Goal: Book appointment/travel/reservation

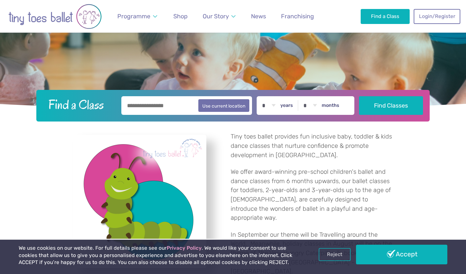
scroll to position [160, 0]
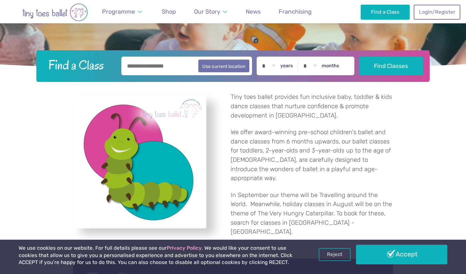
click at [144, 74] on input "text" at bounding box center [186, 66] width 131 height 19
click at [217, 68] on button "Use current location" at bounding box center [223, 65] width 51 height 13
click at [177, 69] on input "**********" at bounding box center [186, 66] width 131 height 19
type input "**********"
type input "*******"
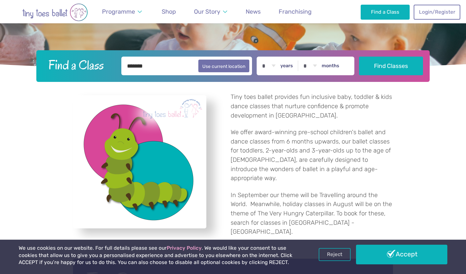
click at [290, 63] on label "years" at bounding box center [286, 66] width 13 height 6
click at [279, 63] on select "* * * * * * * * * * ** ** **" at bounding box center [268, 66] width 21 height 19
click at [272, 65] on select "* * * * * * * * * * ** ** **" at bounding box center [268, 66] width 21 height 19
select select "*"
click at [316, 65] on select "* * * * * * * * * * ** **" at bounding box center [309, 66] width 21 height 19
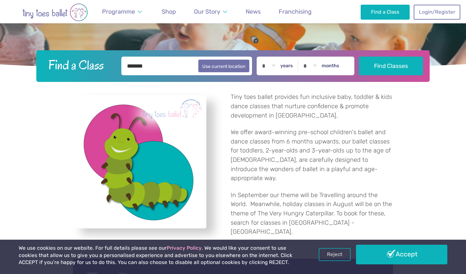
select select "*"
click at [385, 69] on button "Find Classes" at bounding box center [391, 65] width 64 height 19
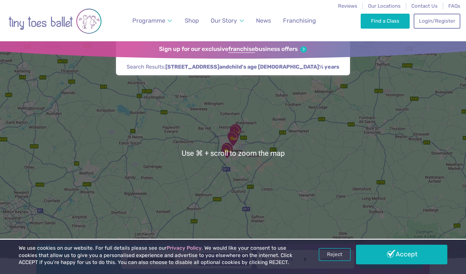
click at [233, 164] on div at bounding box center [233, 153] width 466 height 224
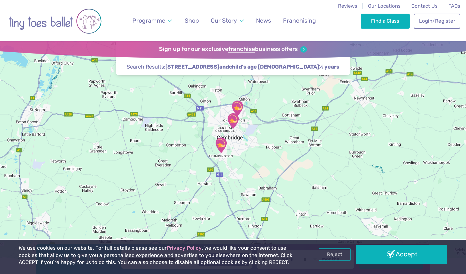
click at [240, 146] on div at bounding box center [233, 153] width 466 height 224
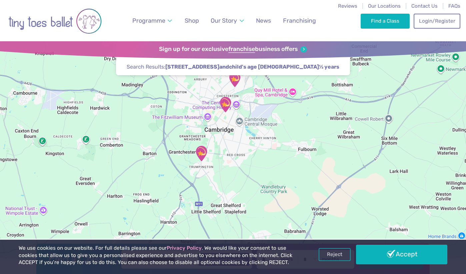
click at [223, 118] on div at bounding box center [233, 153] width 466 height 224
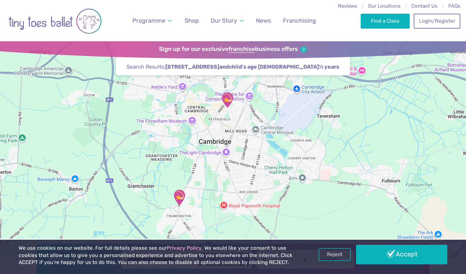
click at [223, 118] on div at bounding box center [233, 153] width 466 height 224
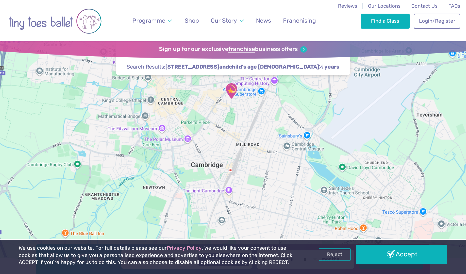
click at [223, 118] on div at bounding box center [233, 153] width 466 height 224
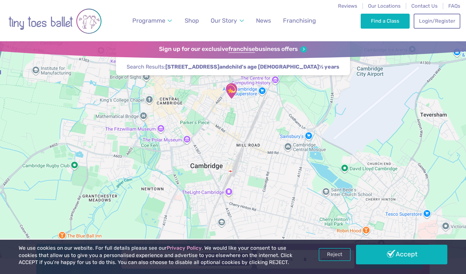
click at [223, 118] on div at bounding box center [233, 153] width 466 height 224
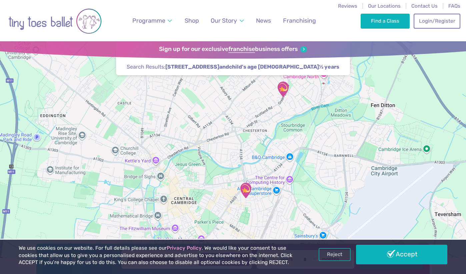
drag, startPoint x: 225, startPoint y: 120, endPoint x: 240, endPoint y: 218, distance: 98.6
click at [240, 218] on div at bounding box center [233, 153] width 466 height 224
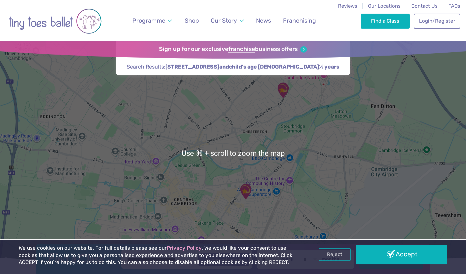
scroll to position [19, 0]
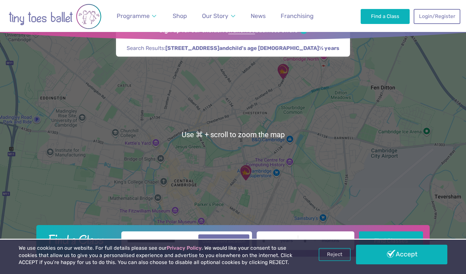
click at [241, 172] on img "St Matthew's Church" at bounding box center [245, 173] width 17 height 17
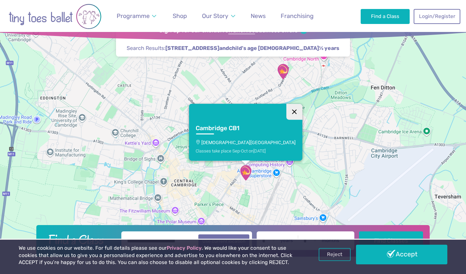
click at [286, 110] on button "Close" at bounding box center [294, 112] width 16 height 16
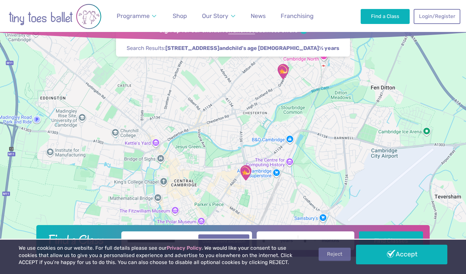
click at [337, 257] on link "Reject" at bounding box center [334, 254] width 32 height 13
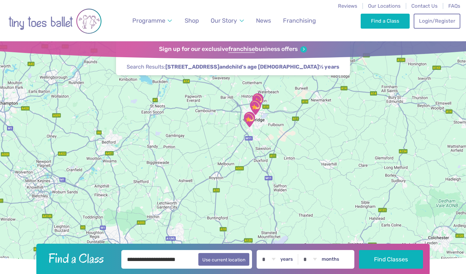
drag, startPoint x: 0, startPoint y: 0, endPoint x: 238, endPoint y: 122, distance: 267.3
click at [238, 122] on div at bounding box center [233, 153] width 466 height 224
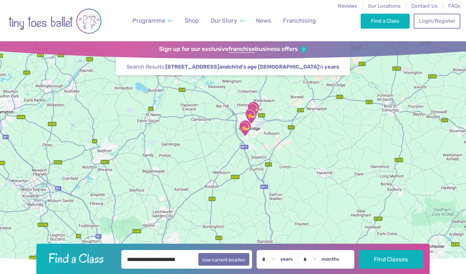
click at [238, 122] on img "Trumpington Village Hall" at bounding box center [244, 128] width 17 height 17
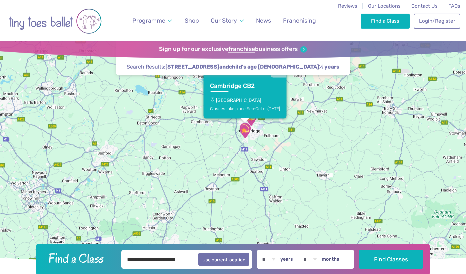
click at [238, 143] on div "To navigate, press the arrow keys. Cambridge CB2 Trumpington Village Hall Class…" at bounding box center [233, 153] width 466 height 224
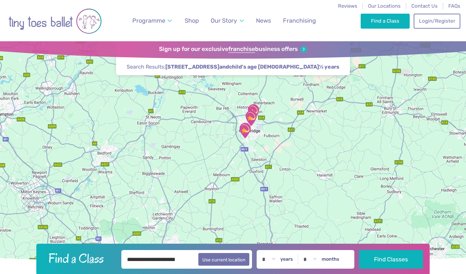
click at [238, 143] on div "To navigate, press the arrow keys." at bounding box center [233, 153] width 466 height 224
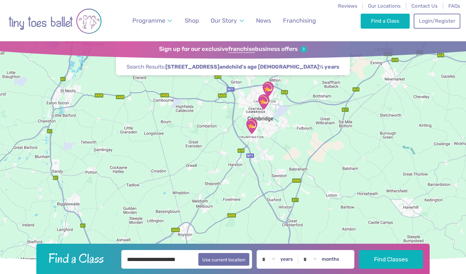
click at [251, 141] on div at bounding box center [233, 153] width 466 height 224
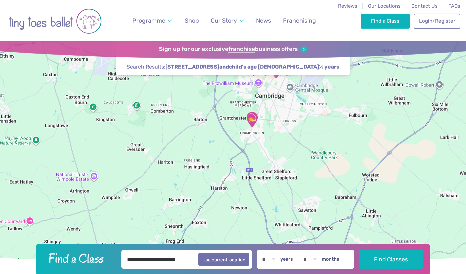
click at [253, 120] on img "Trumpington Village Hall" at bounding box center [251, 119] width 17 height 17
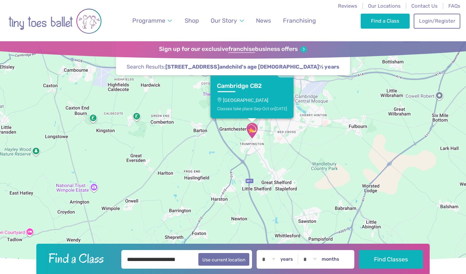
click at [246, 106] on div "Classes take place Sep-Oct on Saturday" at bounding box center [252, 108] width 70 height 5
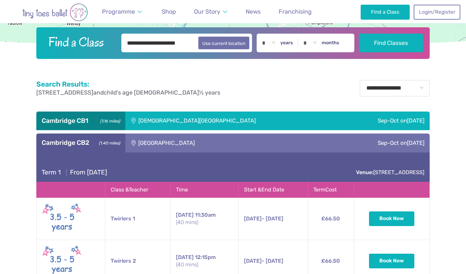
scroll to position [323, 0]
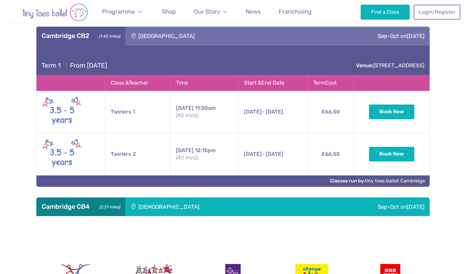
drag, startPoint x: 242, startPoint y: 112, endPoint x: 300, endPoint y: 112, distance: 58.3
click at [300, 112] on td "13th Sep - 25th Oct Saturday 13th Sep - 25th Oct 11:30am (40 mins)" at bounding box center [272, 112] width 69 height 42
click at [283, 112] on span "13th Sep - 25th Oct" at bounding box center [263, 112] width 39 height 6
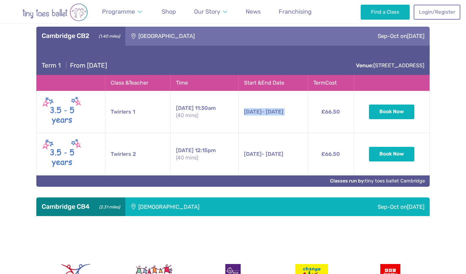
click at [282, 125] on td "13th Sep - 25th Oct Saturday 13th Sep - 25th Oct 11:30am (40 mins)" at bounding box center [272, 112] width 69 height 42
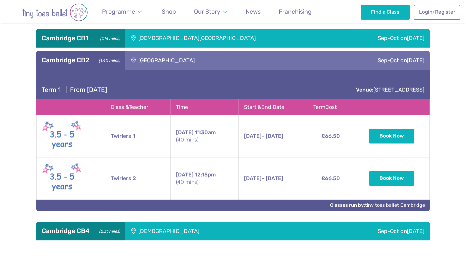
scroll to position [317, 0]
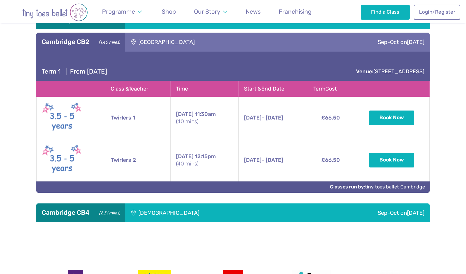
click at [123, 162] on td "Twirlers 2" at bounding box center [137, 160] width 65 height 42
click at [202, 181] on td "Saturday 12:15pm (40 mins)" at bounding box center [204, 160] width 68 height 42
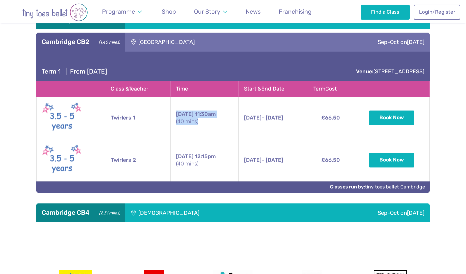
drag, startPoint x: 200, startPoint y: 119, endPoint x: 167, endPoint y: 114, distance: 33.6
click at [170, 114] on td "Saturday 11:30am (40 mins)" at bounding box center [204, 118] width 68 height 42
click at [202, 137] on td "Saturday 11:30am (40 mins)" at bounding box center [204, 118] width 68 height 42
drag, startPoint x: 200, startPoint y: 122, endPoint x: 137, endPoint y: 110, distance: 63.7
click at [137, 110] on tr "Twirlers 1 Saturday 11:30am (40 mins) 13th Sep - 25th Oct Saturday 13th Sep - 2…" at bounding box center [233, 118] width 393 height 42
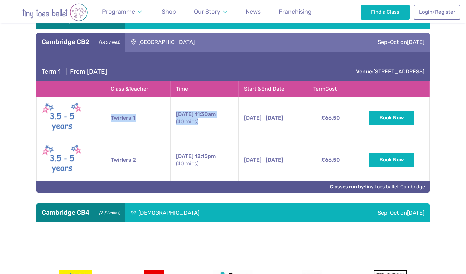
click at [170, 134] on td "Saturday 11:30am (40 mins)" at bounding box center [204, 118] width 68 height 42
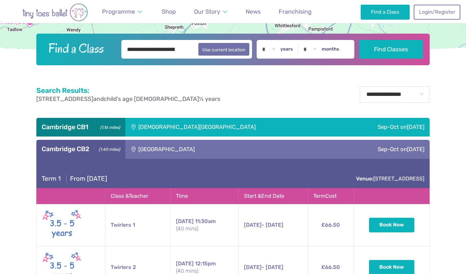
scroll to position [286, 0]
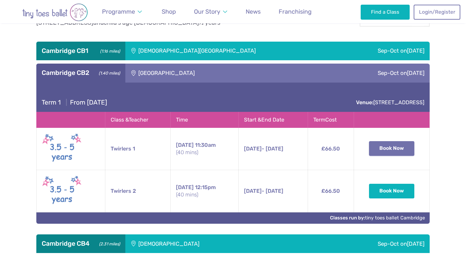
click at [378, 150] on button "Book Now" at bounding box center [391, 148] width 45 height 15
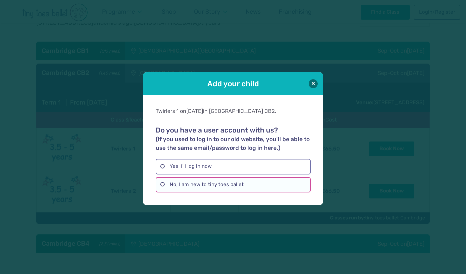
click at [219, 184] on label "No, I am new to tiny toes ballet" at bounding box center [233, 184] width 155 height 15
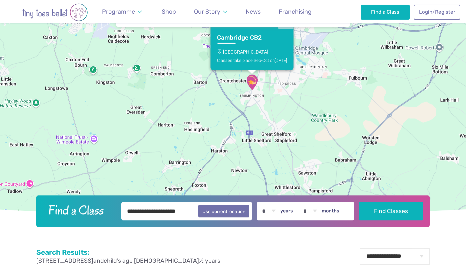
scroll to position [0, 0]
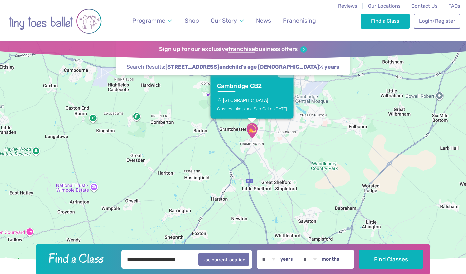
click at [67, 19] on img "Go to home page" at bounding box center [54, 21] width 93 height 34
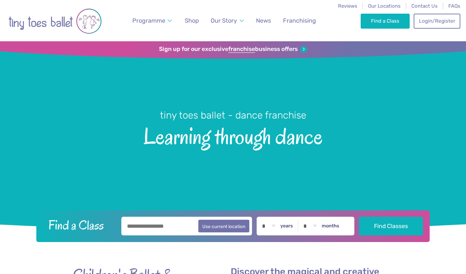
click at [178, 223] on input "text" at bounding box center [186, 226] width 131 height 19
type input "*******"
click at [286, 225] on label "years" at bounding box center [286, 226] width 13 height 6
click at [279, 225] on select "* * * * * * * * * * ** ** **" at bounding box center [268, 226] width 21 height 19
click at [275, 226] on select "* * * * * * * * * * ** ** **" at bounding box center [268, 226] width 21 height 19
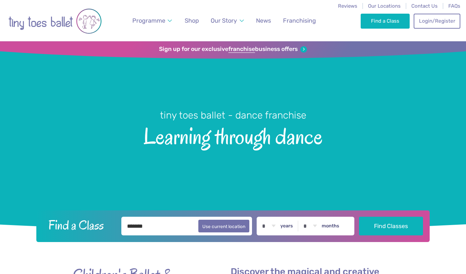
select select "*"
click at [320, 228] on select "* * * * * * * * * * ** **" at bounding box center [309, 226] width 21 height 19
select select "**"
click at [374, 225] on button "Find Classes" at bounding box center [391, 225] width 64 height 19
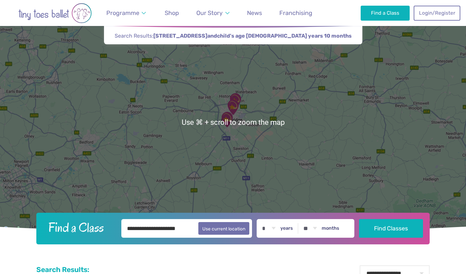
scroll to position [32, 0]
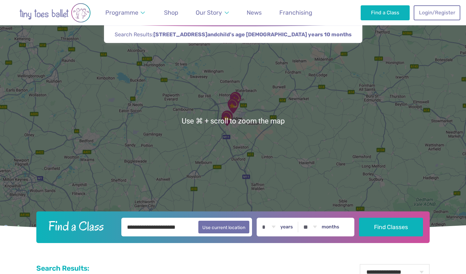
click at [213, 133] on div at bounding box center [233, 121] width 466 height 224
click at [223, 133] on div at bounding box center [233, 121] width 466 height 224
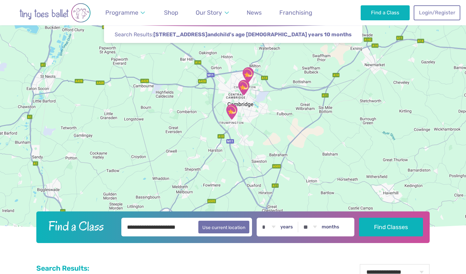
click at [231, 112] on img "Trumpington Village Hall" at bounding box center [231, 112] width 17 height 17
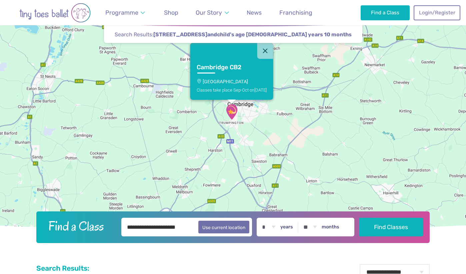
click at [264, 116] on div "Cambridge CB2 Trumpington Village Hall Classes take place Sep-Oct on Saturday" at bounding box center [233, 121] width 466 height 224
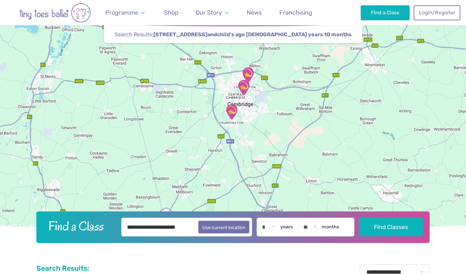
click at [264, 116] on div at bounding box center [233, 121] width 466 height 224
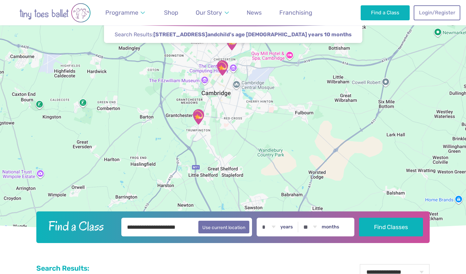
click at [185, 129] on div at bounding box center [233, 121] width 466 height 224
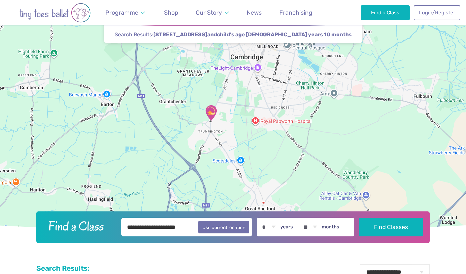
click at [185, 129] on div at bounding box center [233, 121] width 466 height 224
click at [223, 123] on div at bounding box center [233, 121] width 466 height 224
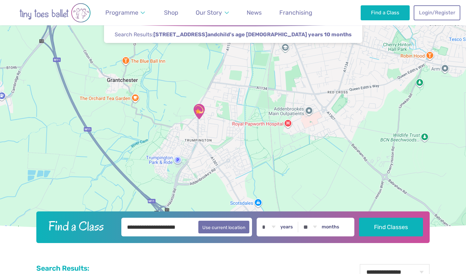
click at [193, 127] on div at bounding box center [233, 121] width 466 height 224
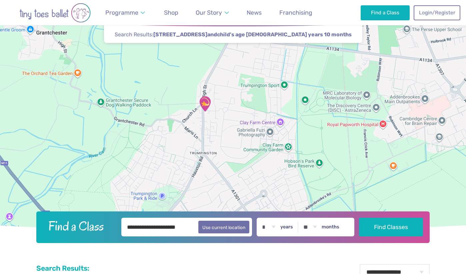
click at [193, 127] on div at bounding box center [233, 121] width 466 height 224
click at [203, 117] on div at bounding box center [233, 121] width 466 height 224
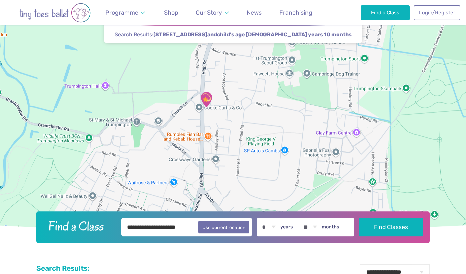
click at [205, 113] on div at bounding box center [233, 121] width 466 height 224
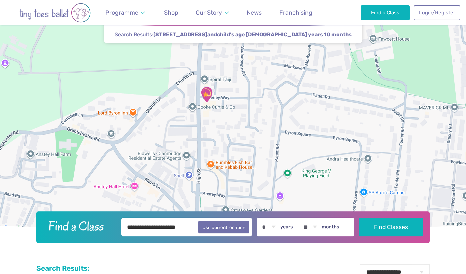
click at [205, 113] on div at bounding box center [233, 121] width 466 height 224
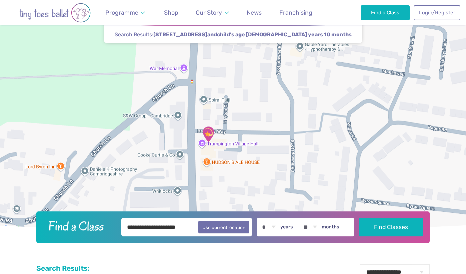
drag, startPoint x: 205, startPoint y: 113, endPoint x: 205, endPoint y: 163, distance: 50.3
click at [205, 163] on div at bounding box center [233, 121] width 466 height 224
click at [210, 134] on img "Trumpington Village Hall" at bounding box center [208, 134] width 17 height 17
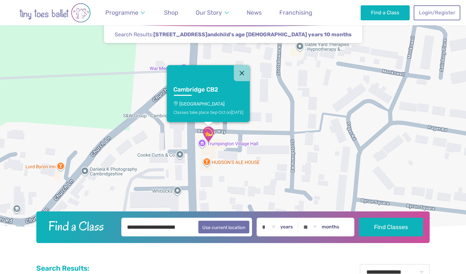
click at [215, 100] on link "Cambridge CB2 Trumpington Village Hall Classes take place Sep-Oct on Saturday" at bounding box center [208, 101] width 83 height 41
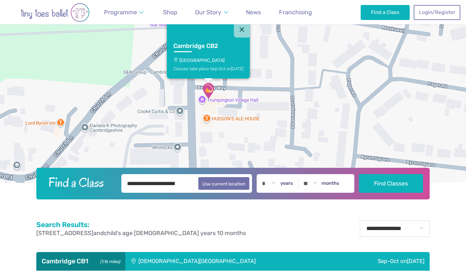
scroll to position [0, 0]
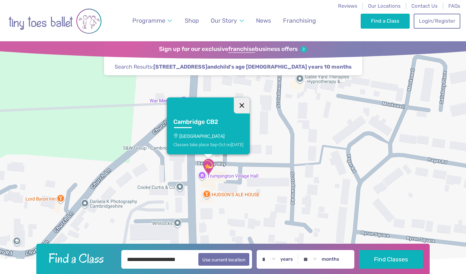
click at [248, 109] on button "Close" at bounding box center [242, 106] width 16 height 16
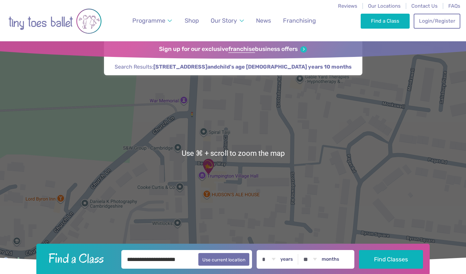
click at [233, 119] on div "To navigate, press the arrow keys." at bounding box center [233, 153] width 466 height 224
click at [233, 120] on div "To navigate, press the arrow keys." at bounding box center [233, 153] width 466 height 224
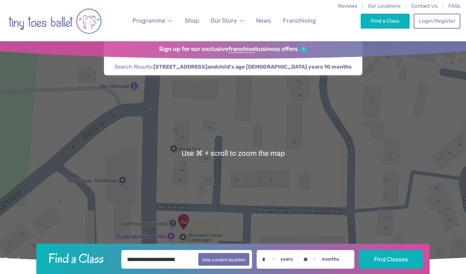
click at [233, 119] on div at bounding box center [233, 153] width 466 height 224
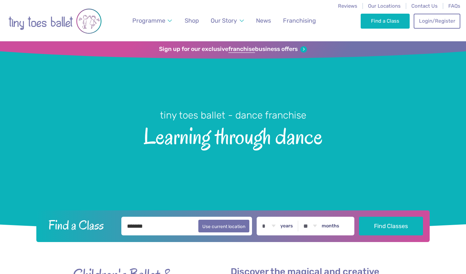
select select "*"
select select "**"
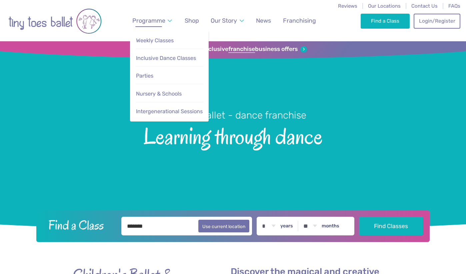
click at [171, 21] on link "Programme" at bounding box center [152, 20] width 46 height 15
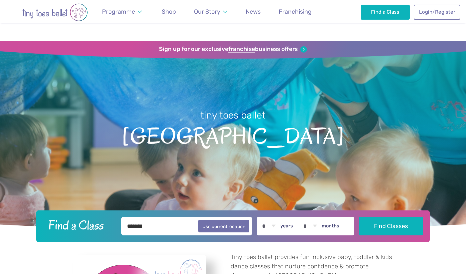
select select "*"
